Goal: Find specific page/section: Find specific page/section

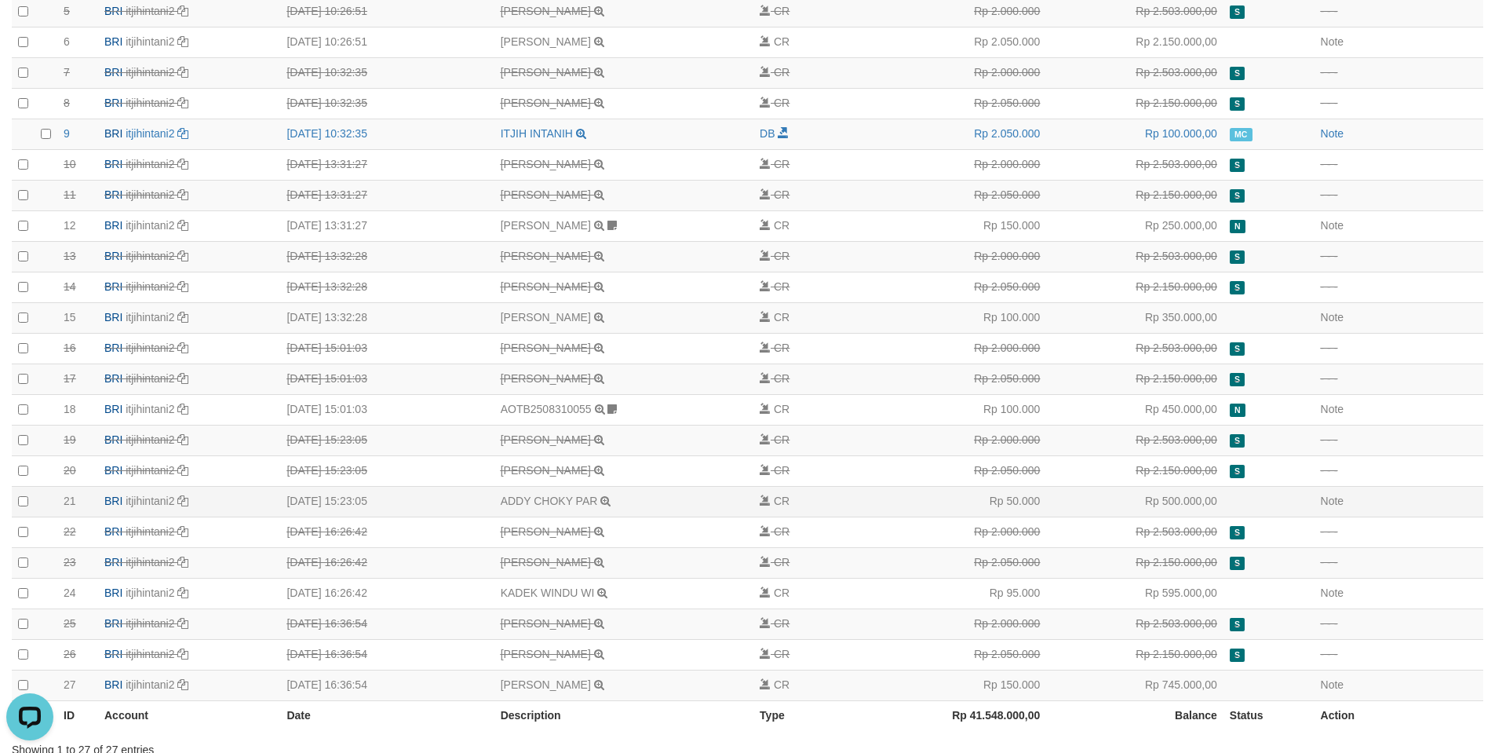
scroll to position [427, 0]
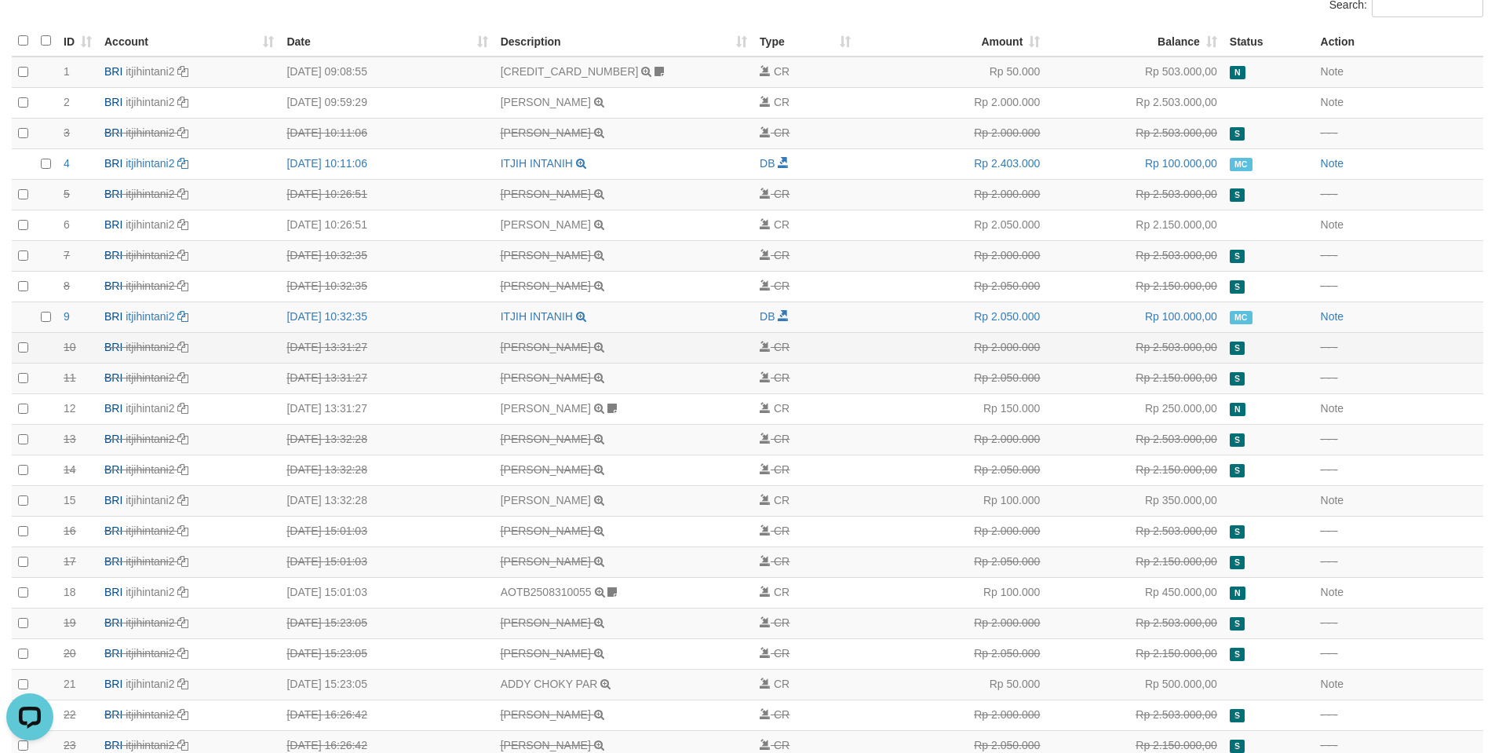
scroll to position [427, 0]
